Goal: Transaction & Acquisition: Purchase product/service

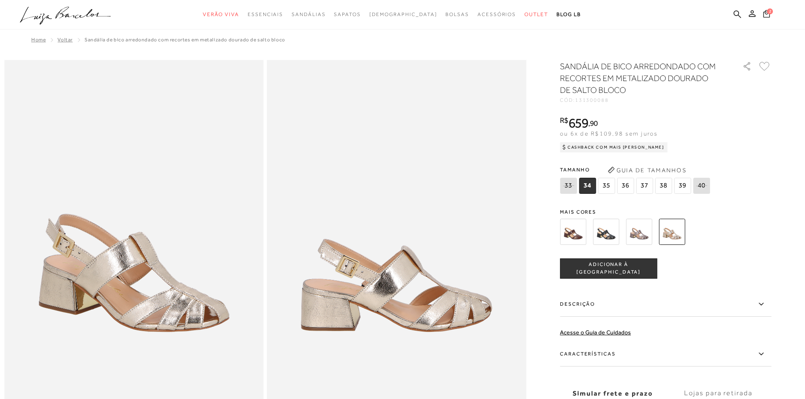
click at [769, 15] on icon at bounding box center [766, 14] width 7 height 8
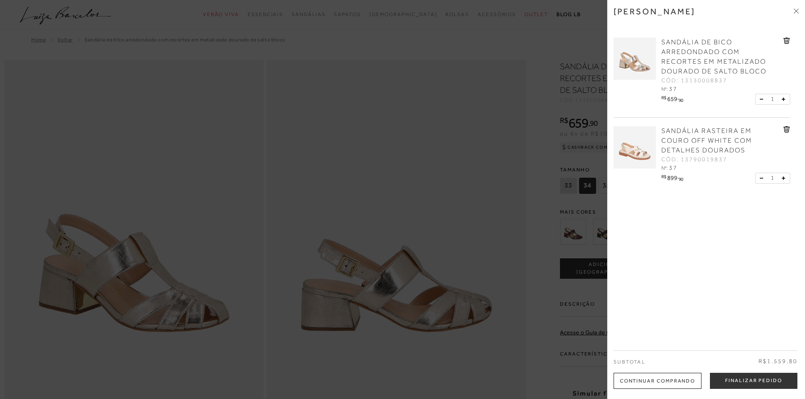
click at [637, 380] on div "Continuar Comprando" at bounding box center [658, 381] width 88 height 16
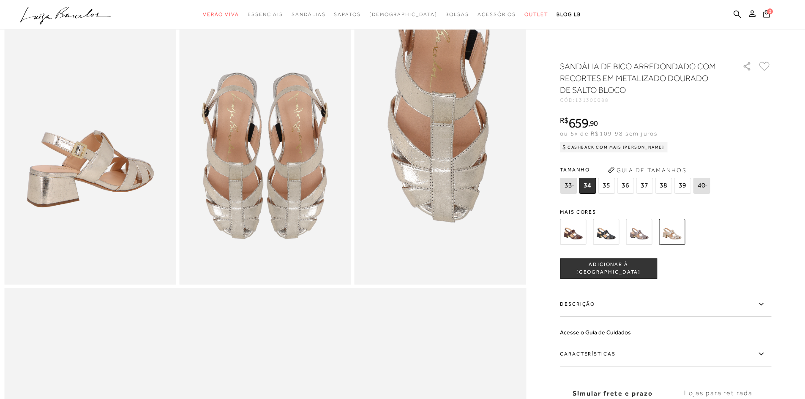
scroll to position [423, 0]
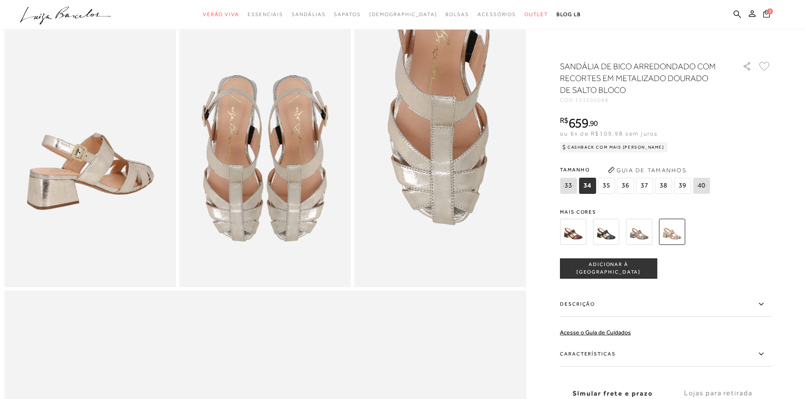
click at [765, 11] on icon at bounding box center [766, 14] width 7 height 8
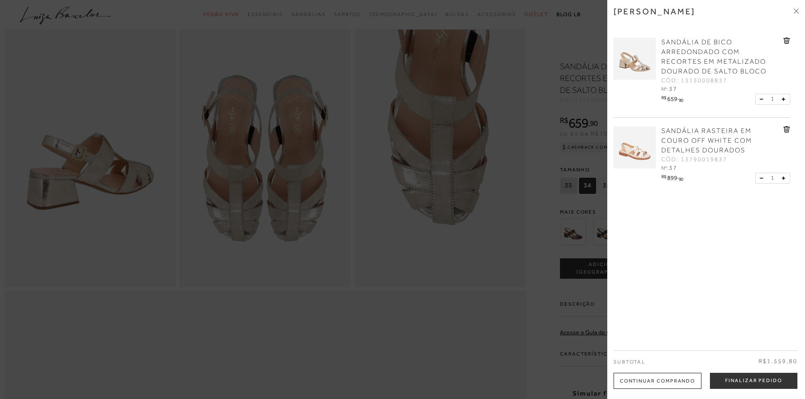
click at [679, 149] on span "SANDÁLIA RASTEIRA EM COURO OFF WHITE COM DETALHES DOURADOS" at bounding box center [707, 140] width 91 height 27
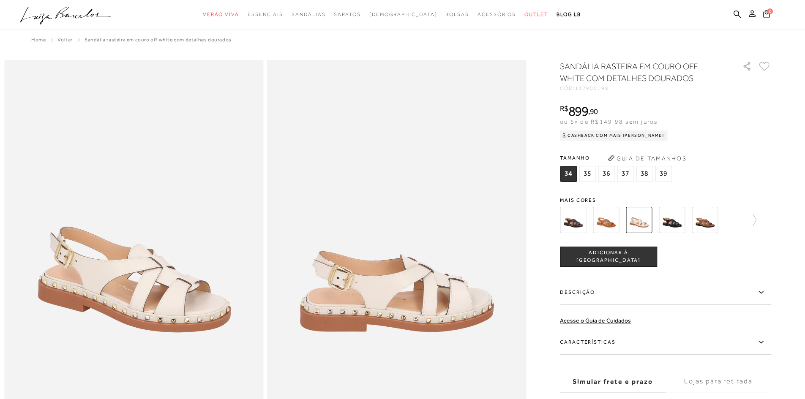
click at [768, 12] on span "0" at bounding box center [770, 11] width 6 height 6
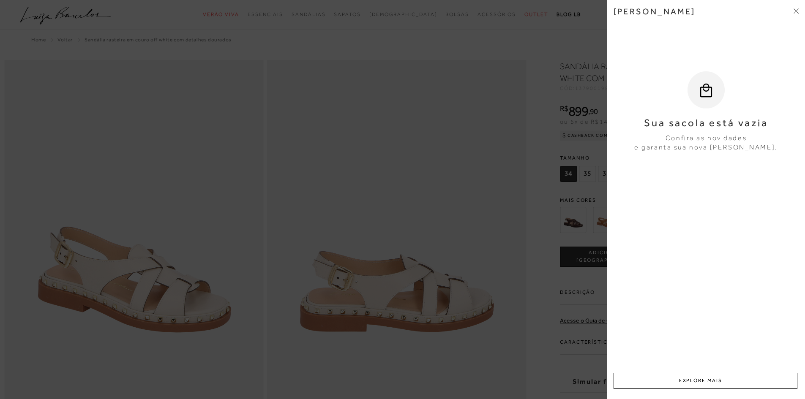
click at [556, 200] on div at bounding box center [402, 199] width 805 height 399
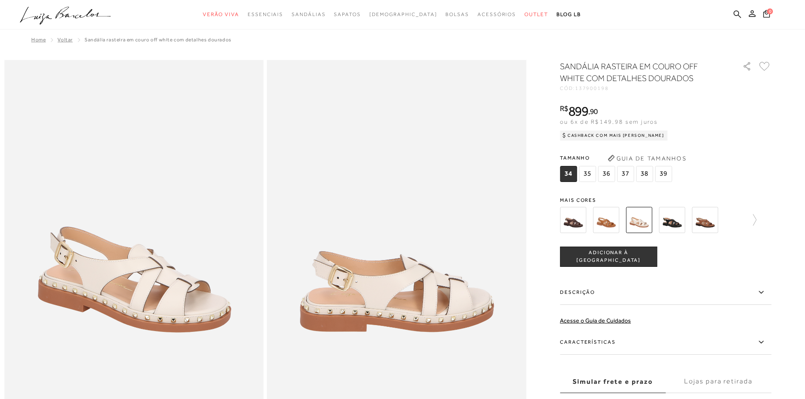
click at [626, 174] on span "37" at bounding box center [625, 174] width 17 height 16
click at [628, 261] on button "ADICIONAR À [GEOGRAPHIC_DATA]" at bounding box center [608, 257] width 97 height 20
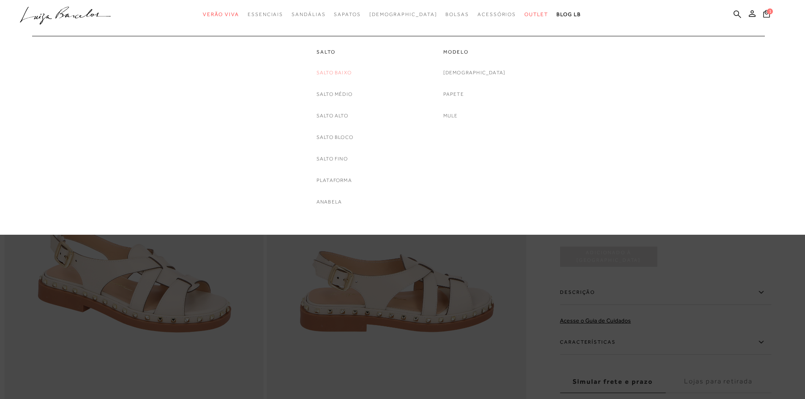
click at [337, 73] on link "Salto Baixo" at bounding box center [334, 72] width 35 height 9
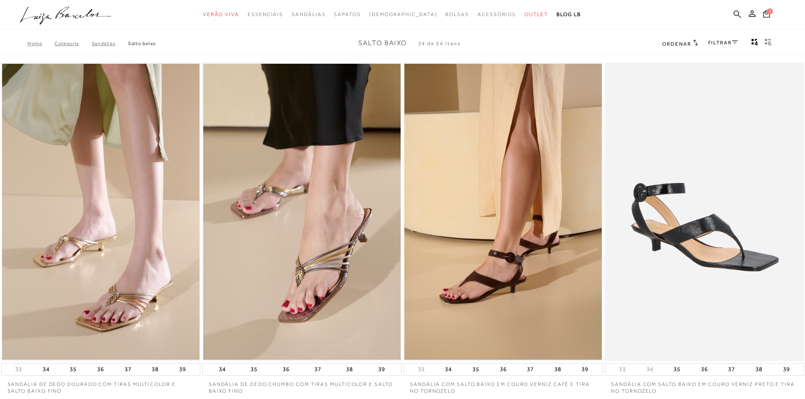
click at [734, 14] on icon at bounding box center [738, 14] width 8 height 8
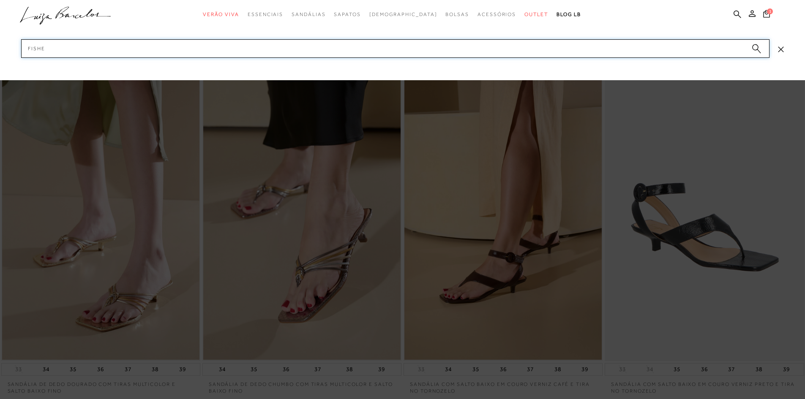
type input "fisher"
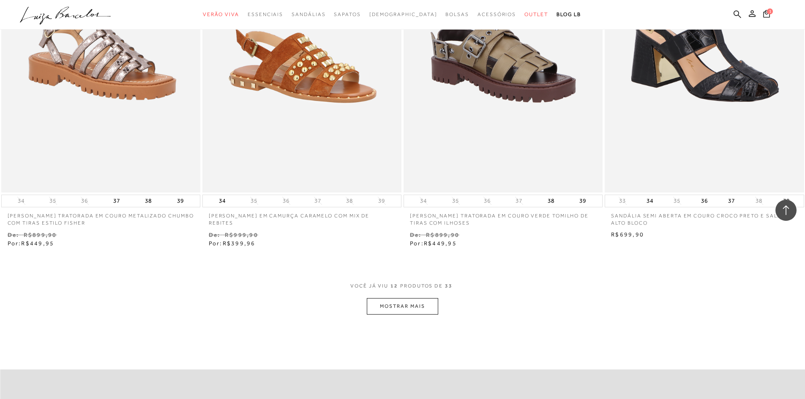
scroll to position [1057, 0]
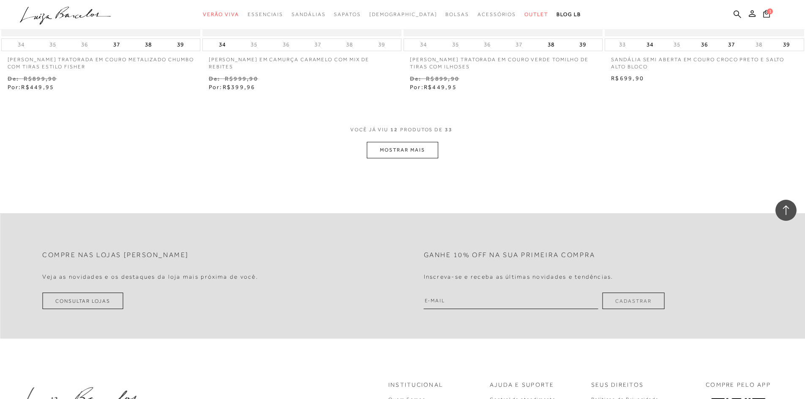
click at [431, 159] on button "MOSTRAR MAIS" at bounding box center [402, 150] width 71 height 16
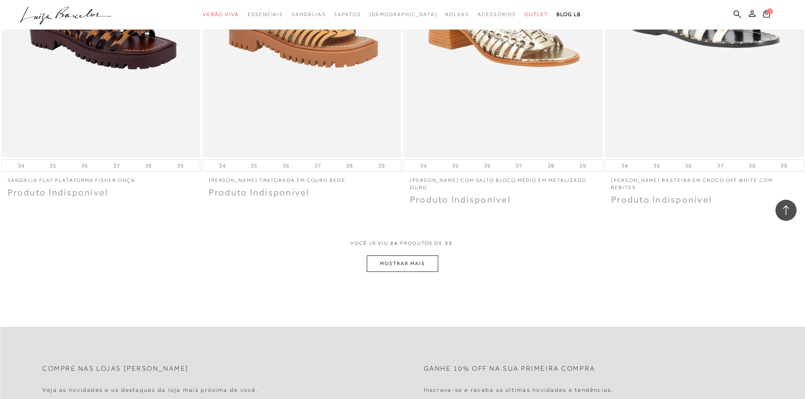
scroll to position [2029, 0]
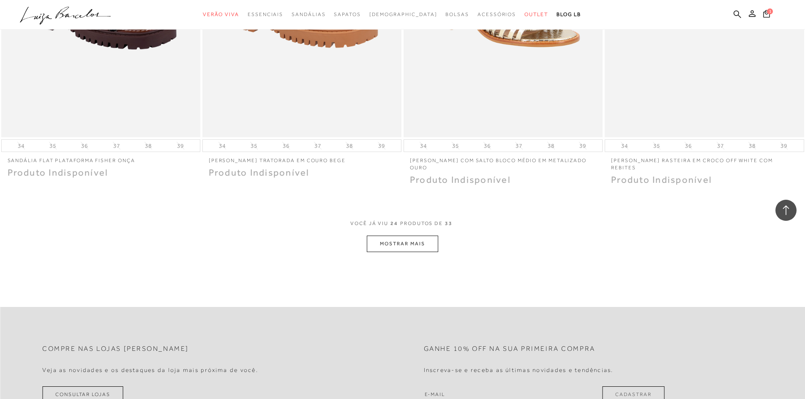
click at [426, 250] on button "MOSTRAR MAIS" at bounding box center [402, 244] width 71 height 16
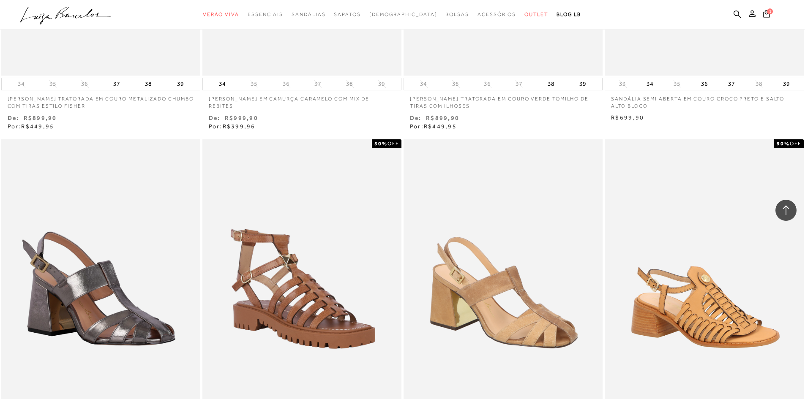
scroll to position [1015, 0]
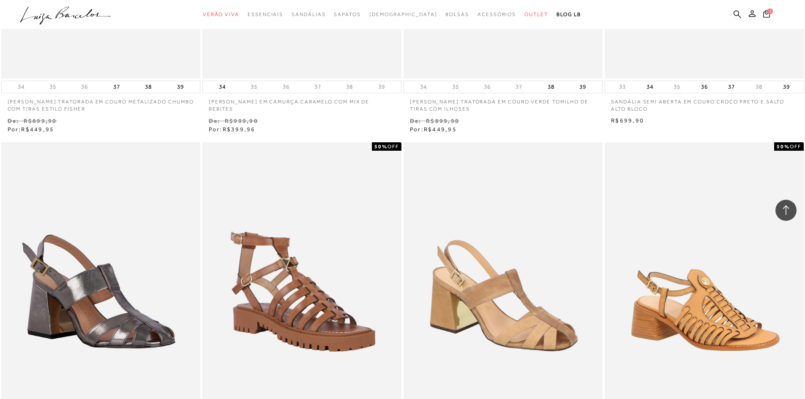
click at [157, 254] on img at bounding box center [100, 292] width 197 height 296
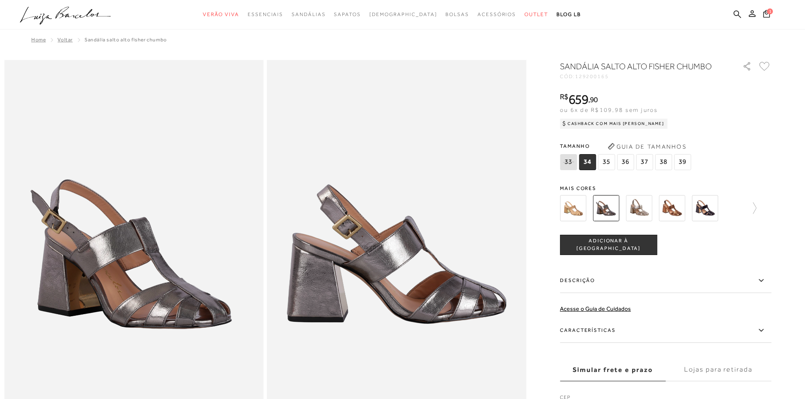
click at [638, 210] on img at bounding box center [639, 208] width 26 height 26
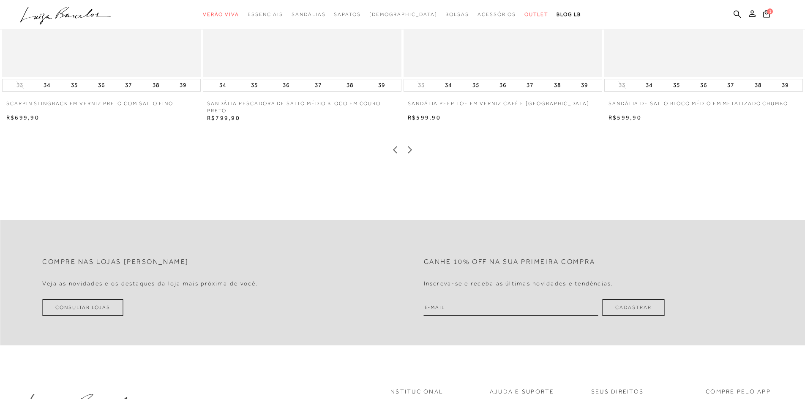
scroll to position [1099, 0]
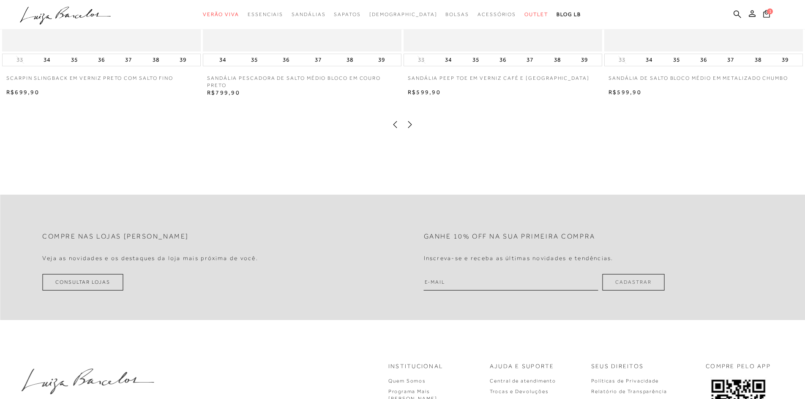
click at [407, 129] on icon at bounding box center [410, 124] width 8 height 8
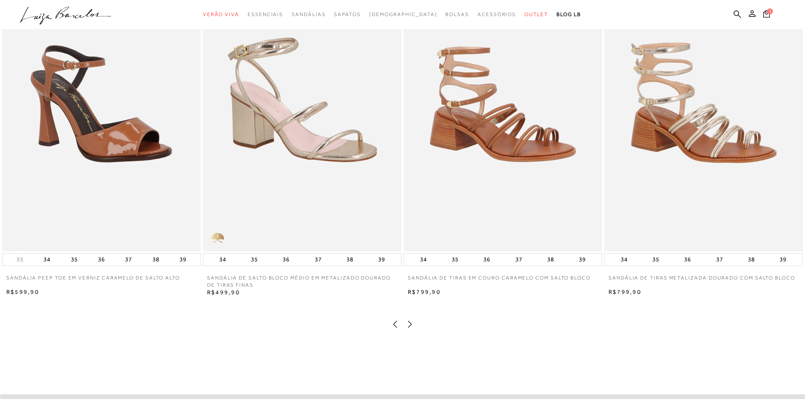
scroll to position [888, 0]
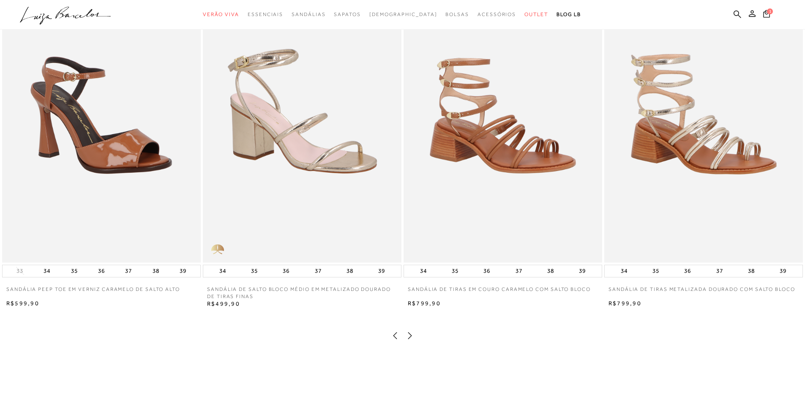
click at [411, 339] on icon at bounding box center [410, 336] width 4 height 7
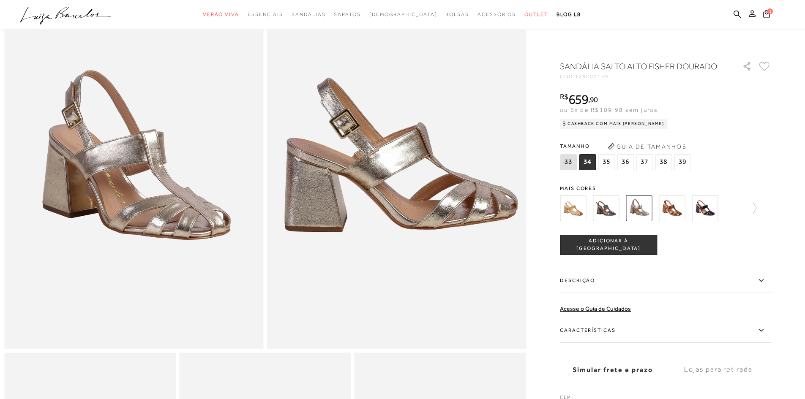
scroll to position [0, 0]
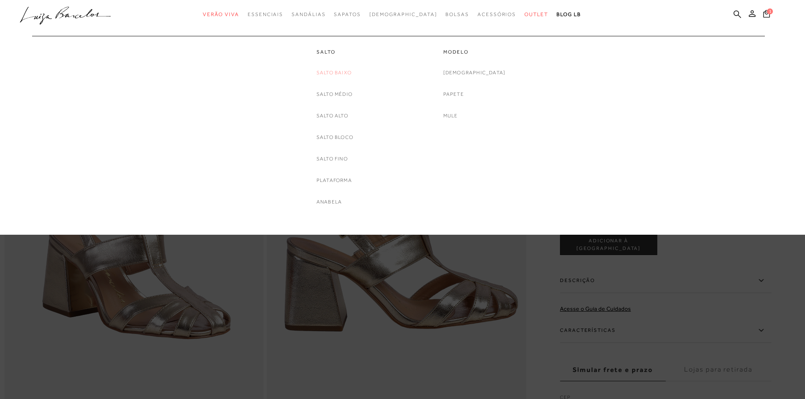
click at [328, 71] on link "Salto Baixo" at bounding box center [334, 72] width 35 height 9
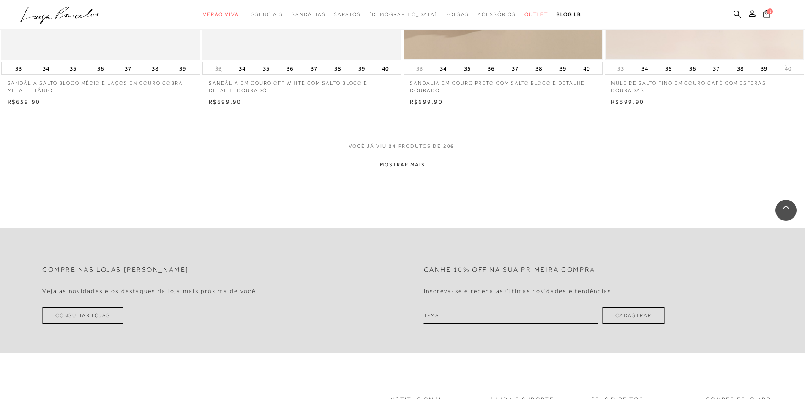
scroll to position [2071, 0]
click at [421, 162] on button "MOSTRAR MAIS" at bounding box center [402, 164] width 71 height 16
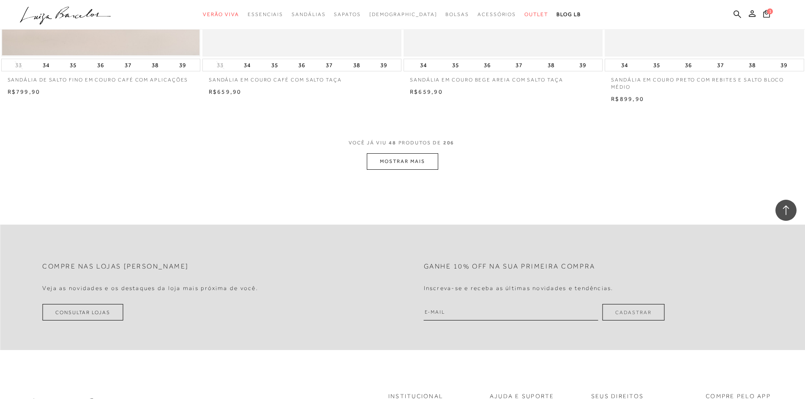
scroll to position [4227, 0]
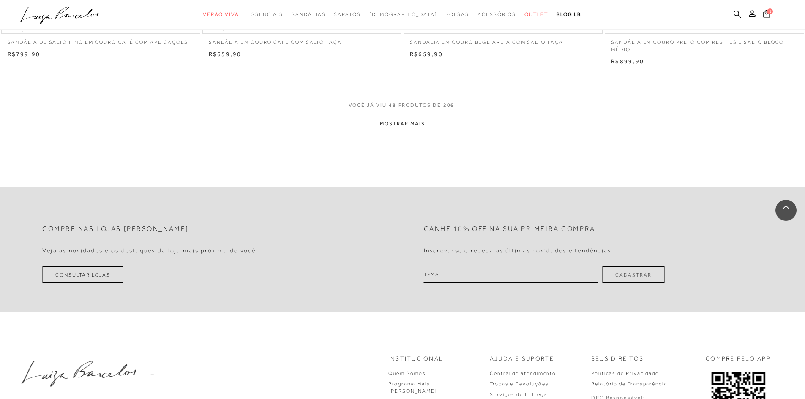
click at [410, 122] on button "MOSTRAR MAIS" at bounding box center [402, 124] width 71 height 16
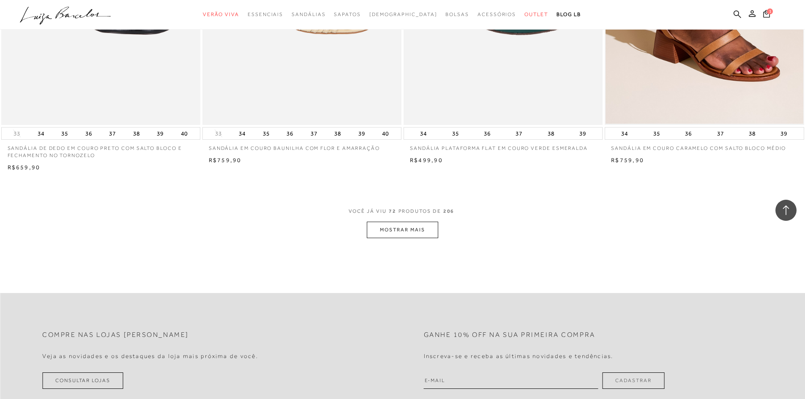
scroll to position [6299, 0]
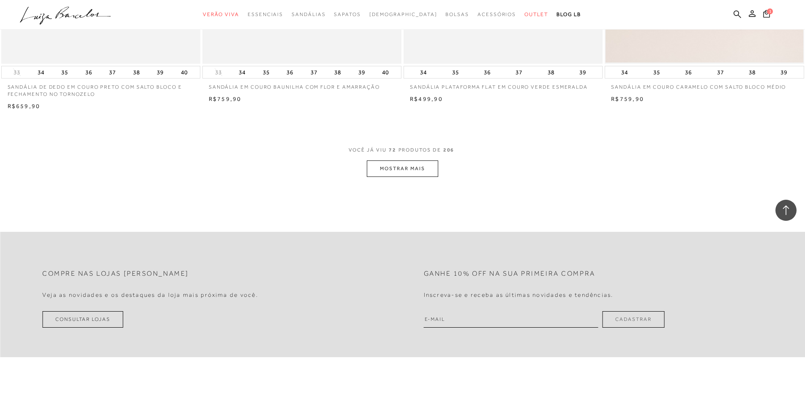
click at [436, 168] on button "MOSTRAR MAIS" at bounding box center [402, 169] width 71 height 16
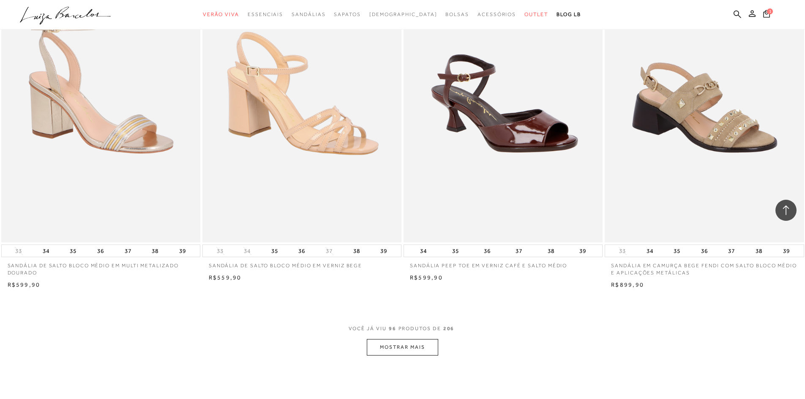
scroll to position [8244, 0]
click at [404, 349] on button "MOSTRAR MAIS" at bounding box center [402, 347] width 71 height 16
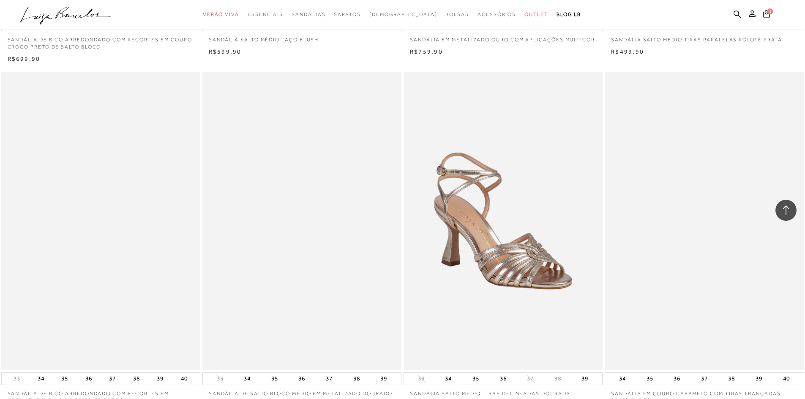
scroll to position [8835, 0]
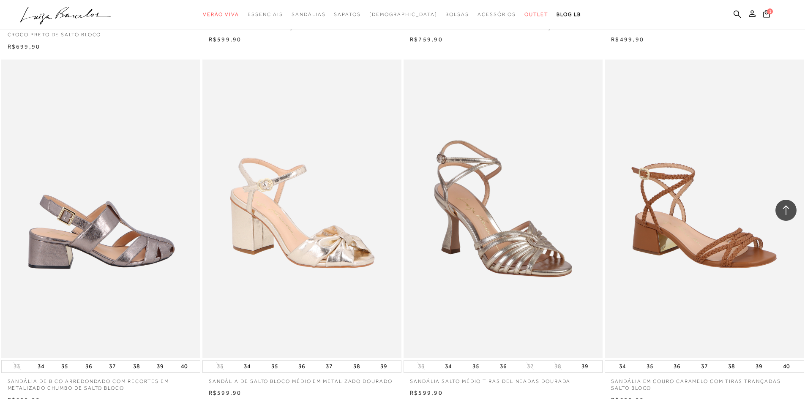
click at [129, 240] on img at bounding box center [101, 209] width 198 height 299
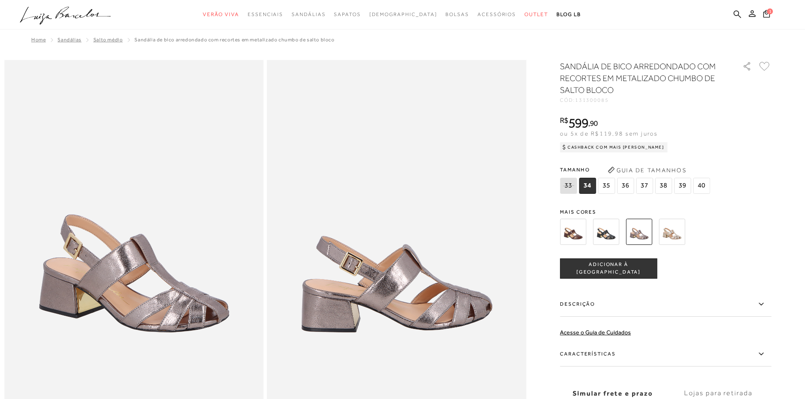
click at [676, 230] on img at bounding box center [672, 232] width 26 height 26
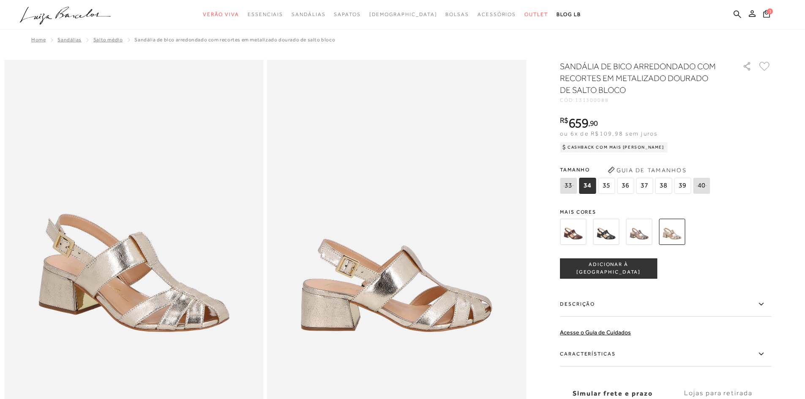
click at [643, 187] on span "37" at bounding box center [644, 186] width 17 height 16
click at [628, 274] on button "ADICIONAR À [GEOGRAPHIC_DATA]" at bounding box center [608, 269] width 97 height 20
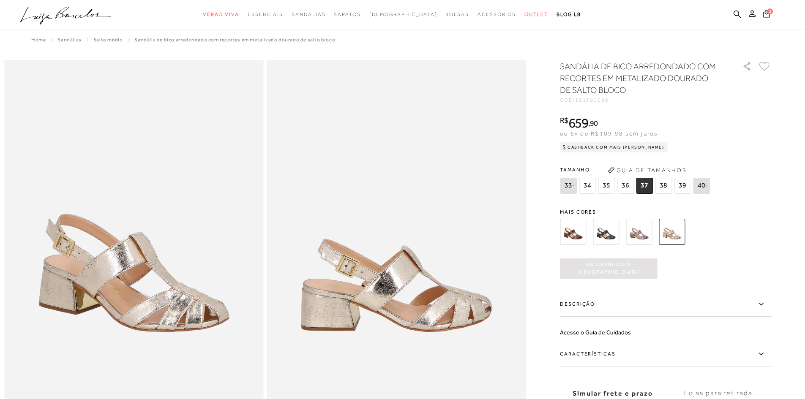
click at [766, 9] on icon at bounding box center [766, 13] width 7 height 8
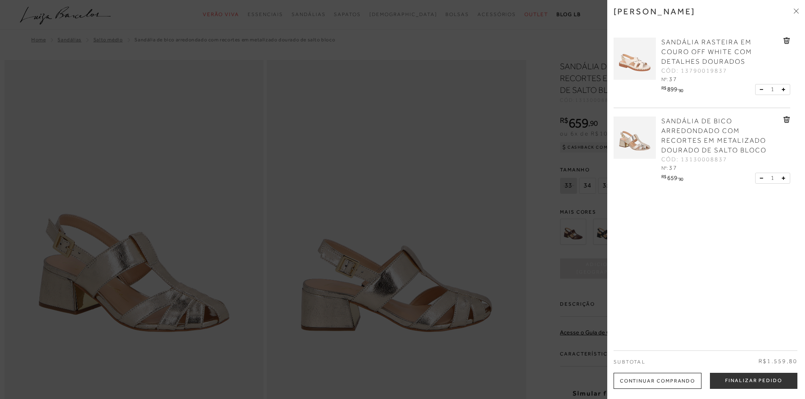
click at [558, 329] on div at bounding box center [402, 199] width 805 height 399
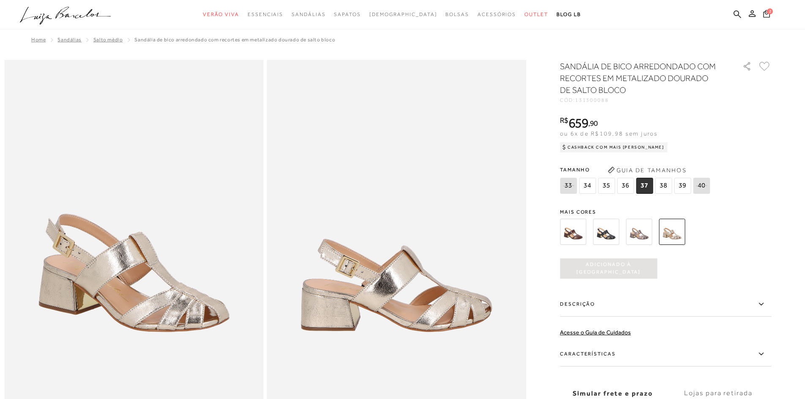
click at [767, 14] on icon at bounding box center [766, 14] width 7 height 8
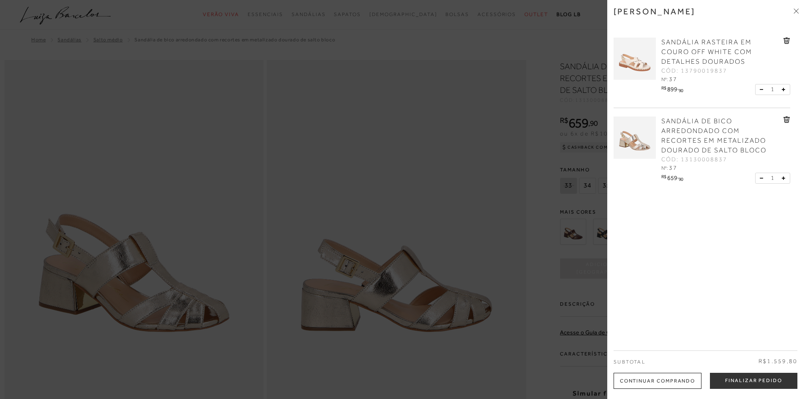
click at [652, 56] on img at bounding box center [635, 59] width 42 height 42
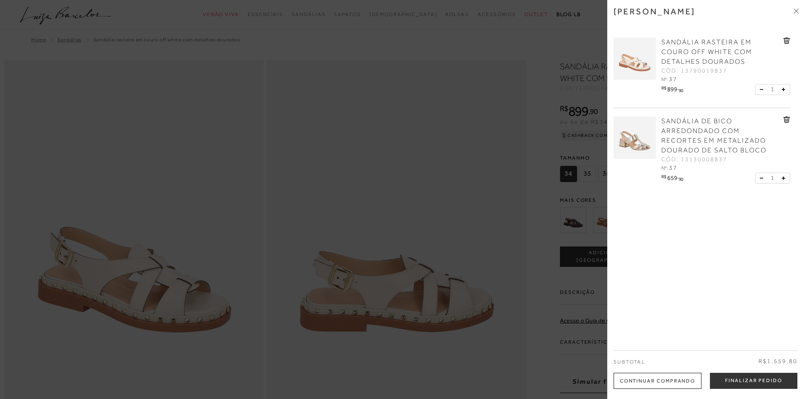
drag, startPoint x: 441, startPoint y: 283, endPoint x: 431, endPoint y: 277, distance: 12.3
click at [441, 283] on div at bounding box center [402, 199] width 805 height 399
